Goal: Task Accomplishment & Management: Manage account settings

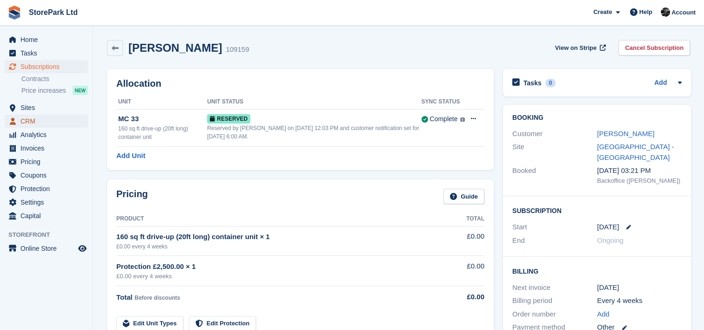
click at [39, 119] on span "CRM" at bounding box center [48, 121] width 56 height 13
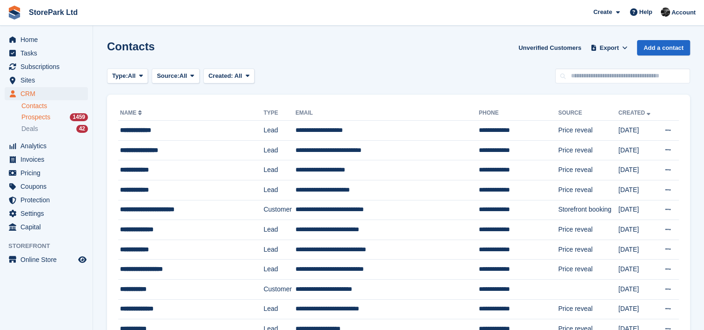
click at [41, 116] on span "Prospects" at bounding box center [35, 117] width 29 height 9
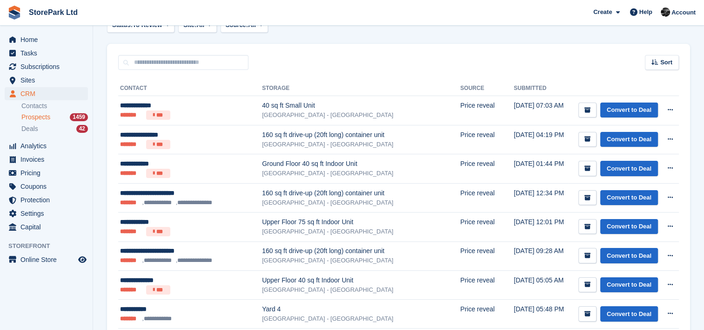
scroll to position [153, 0]
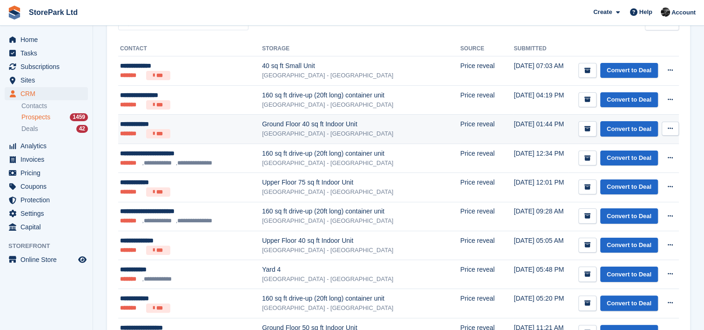
click at [301, 129] on div "[GEOGRAPHIC_DATA] - [GEOGRAPHIC_DATA]" at bounding box center [361, 133] width 198 height 9
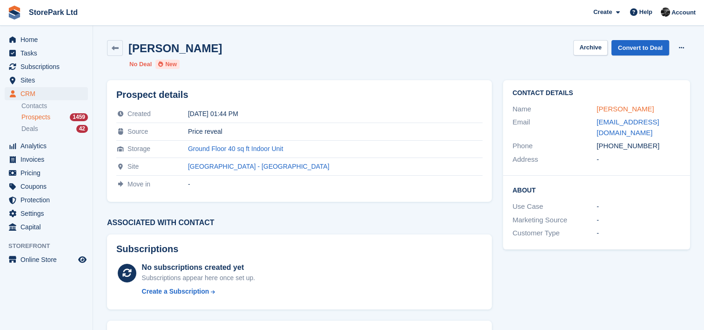
click at [614, 107] on link "Simon waudby" at bounding box center [625, 109] width 57 height 8
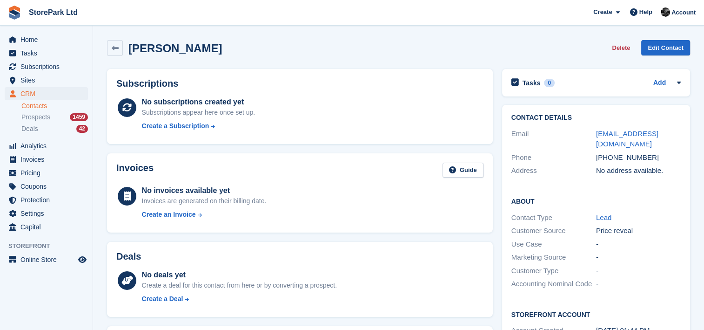
click at [360, 207] on div "No invoices available yet Invoices are generated on their billing date. Create …" at bounding box center [313, 204] width 342 height 38
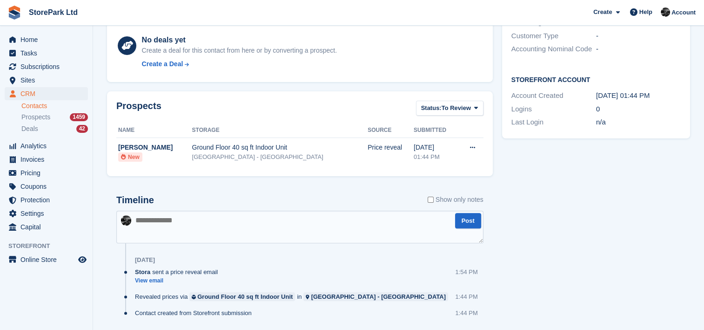
scroll to position [263, 0]
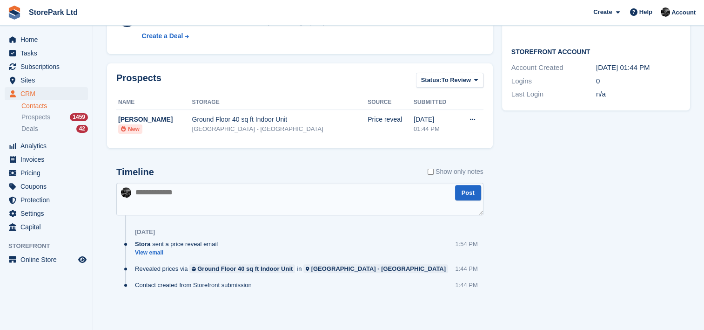
click at [318, 202] on textarea at bounding box center [299, 199] width 367 height 33
type textarea "**********"
click at [476, 188] on button "Post" at bounding box center [468, 192] width 26 height 15
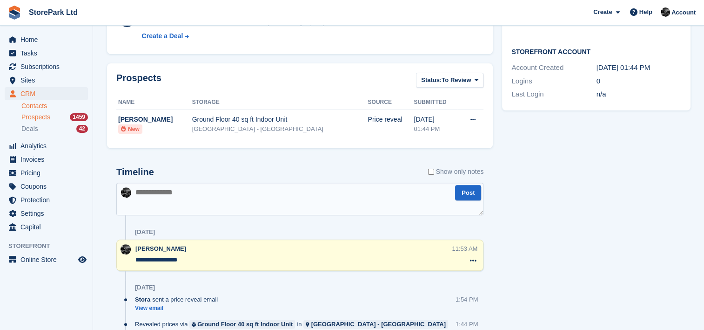
click at [41, 119] on span "Prospects" at bounding box center [35, 117] width 29 height 9
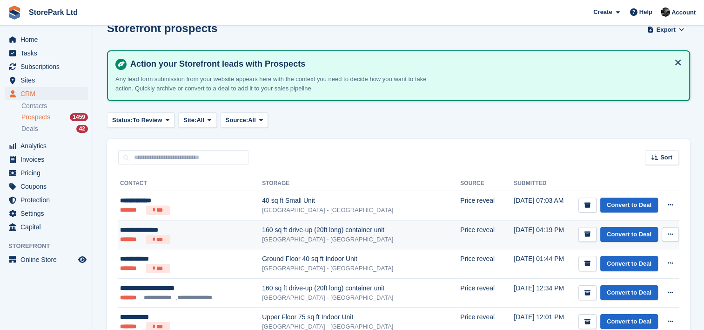
scroll to position [19, 0]
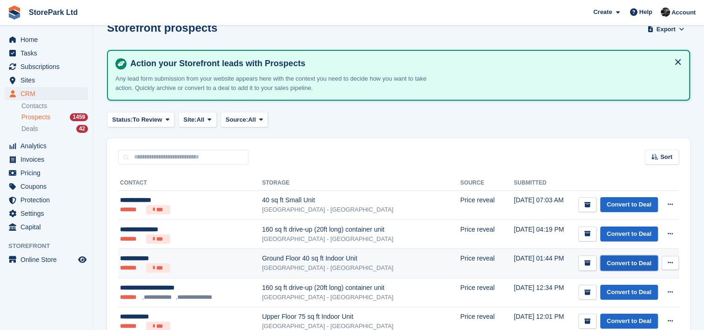
click at [614, 260] on link "Convert to Deal" at bounding box center [630, 262] width 58 height 15
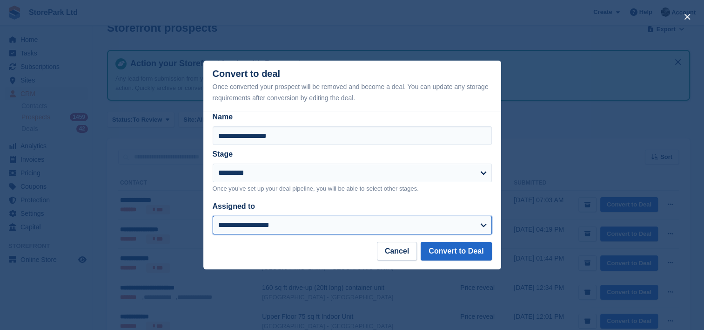
click at [409, 231] on select "**********" at bounding box center [352, 225] width 279 height 19
select select "****"
click at [213, 216] on select "**********" at bounding box center [352, 225] width 279 height 19
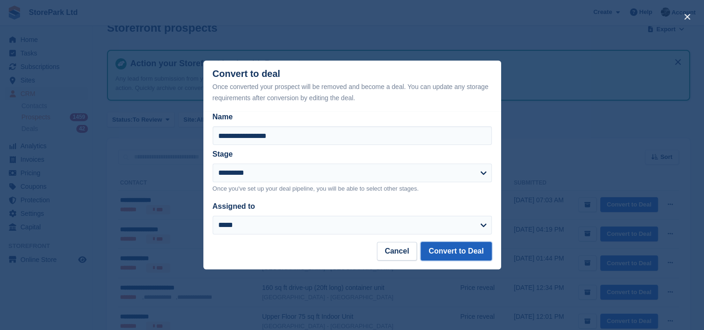
click at [462, 254] on button "Convert to Deal" at bounding box center [456, 251] width 71 height 19
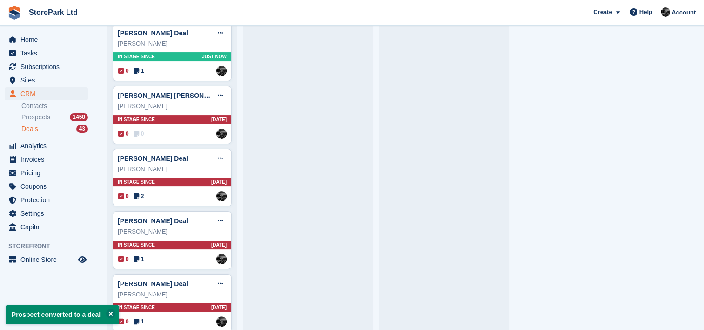
scroll to position [166, 0]
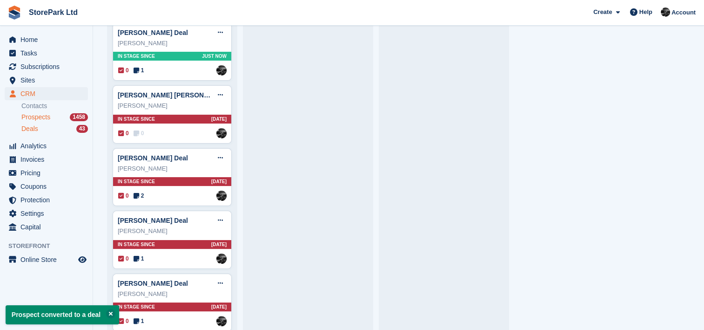
click at [35, 118] on span "Prospects" at bounding box center [35, 117] width 29 height 9
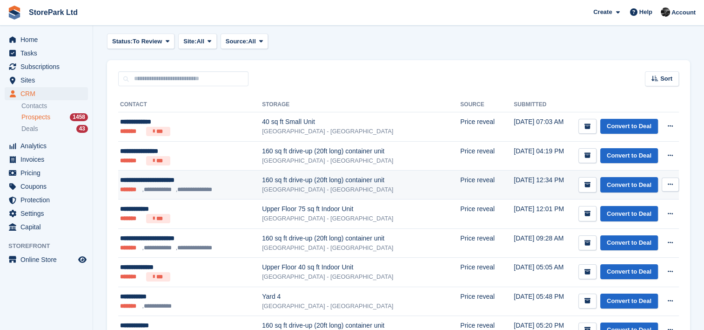
scroll to position [101, 0]
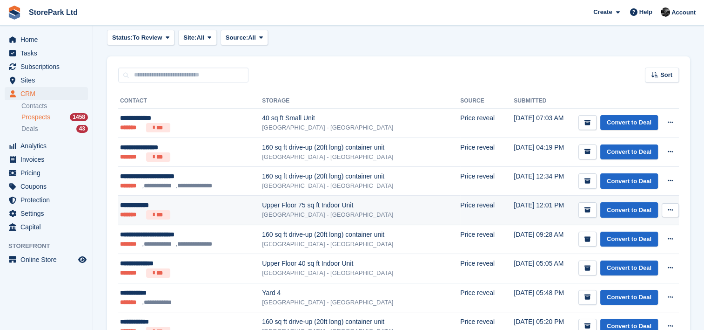
click at [338, 213] on div "[GEOGRAPHIC_DATA] - [GEOGRAPHIC_DATA]" at bounding box center [361, 214] width 198 height 9
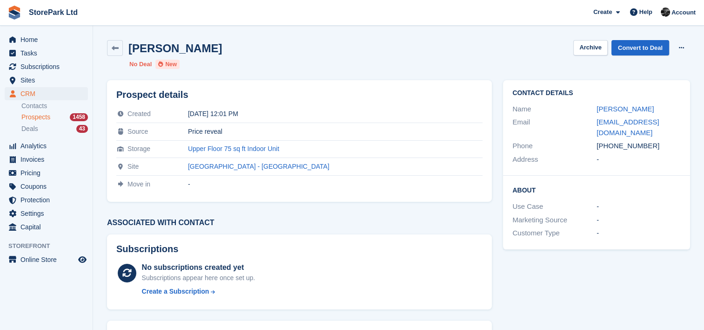
click at [39, 121] on span "Prospects" at bounding box center [35, 117] width 29 height 9
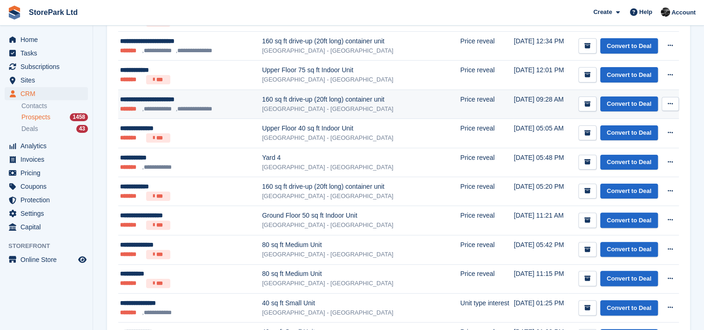
scroll to position [237, 0]
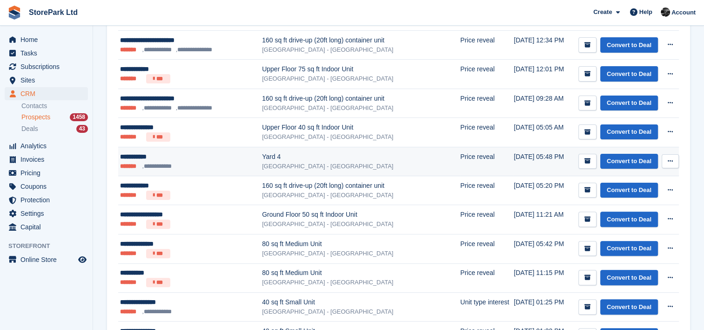
click at [307, 173] on td "Yard 4 Store Park - Hull East - Marfleet Avenue" at bounding box center [361, 161] width 198 height 29
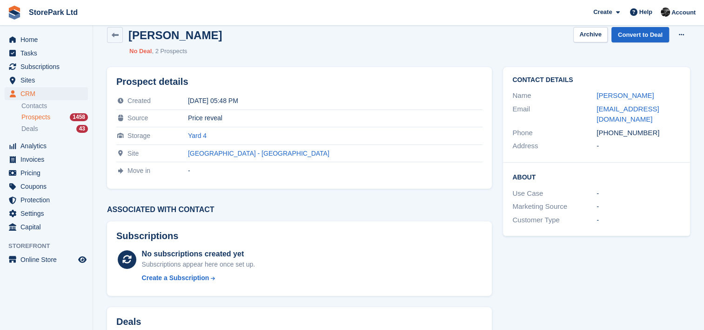
scroll to position [23, 0]
